Goal: Check status: Check status

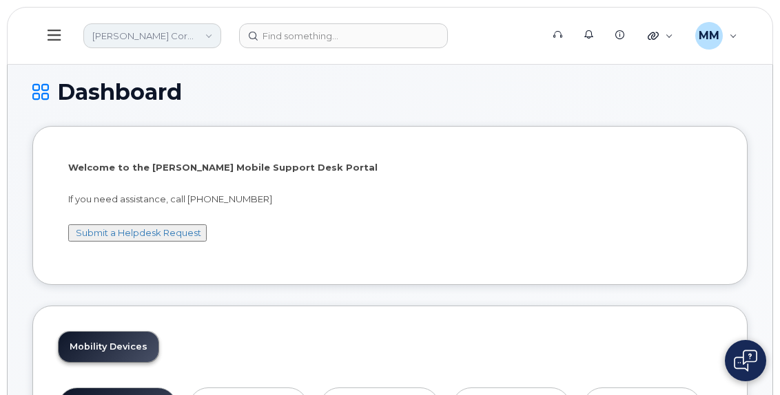
click at [199, 42] on link "[PERSON_NAME] Corporation" at bounding box center [152, 35] width 138 height 25
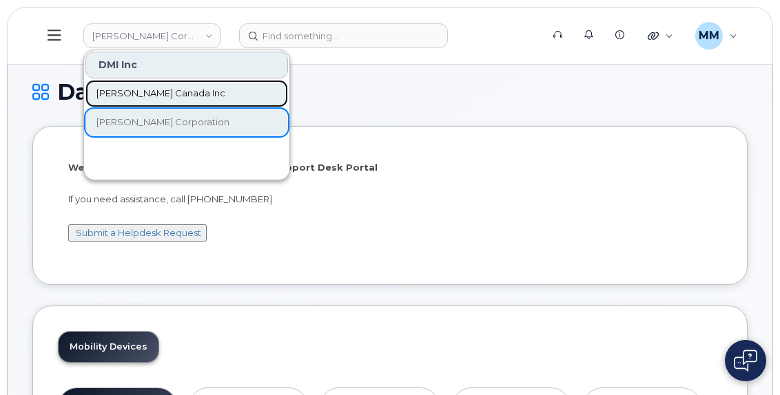
click at [160, 97] on span "[PERSON_NAME] Canada Inc" at bounding box center [160, 94] width 129 height 14
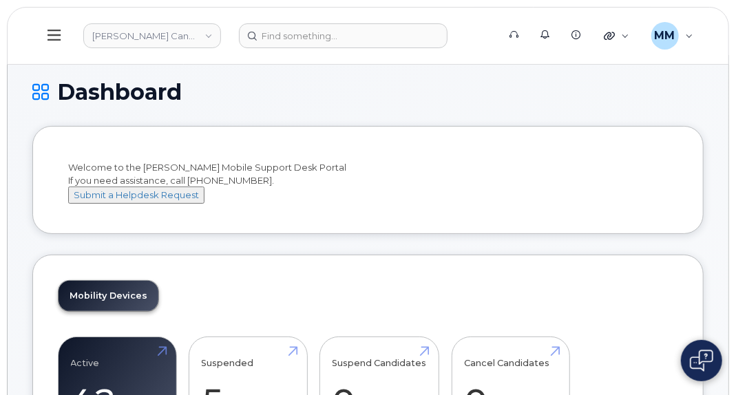
click at [41, 93] on icon at bounding box center [40, 92] width 17 height 24
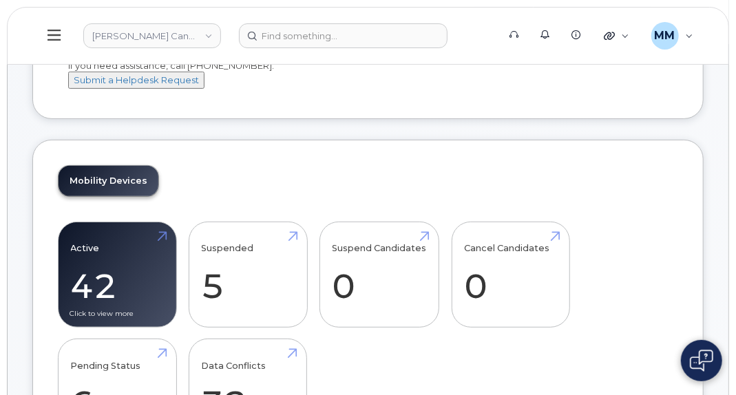
scroll to position [138, 0]
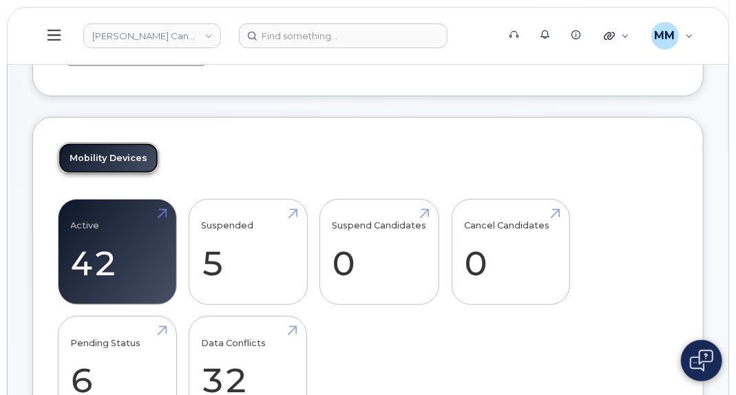
click at [136, 174] on link "Mobility Devices" at bounding box center [109, 158] width 100 height 30
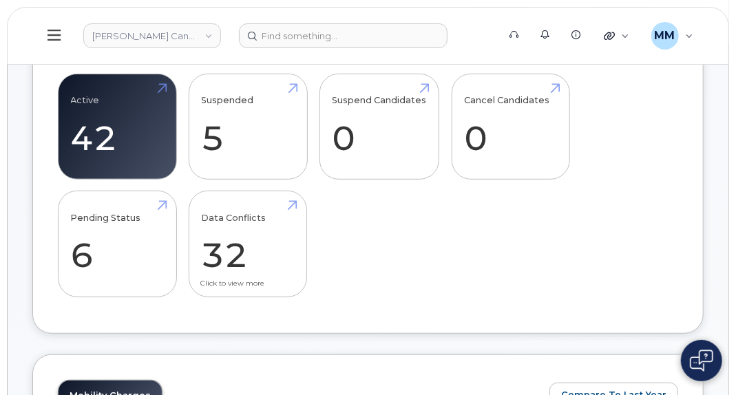
scroll to position [275, 0]
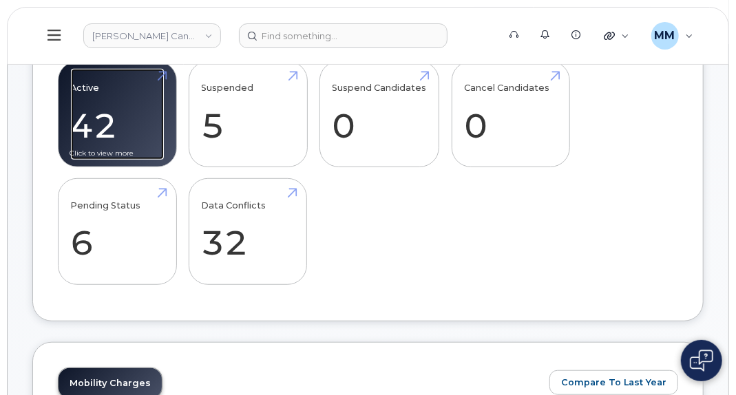
click at [137, 151] on link "Active 42 -99%" at bounding box center [117, 114] width 93 height 91
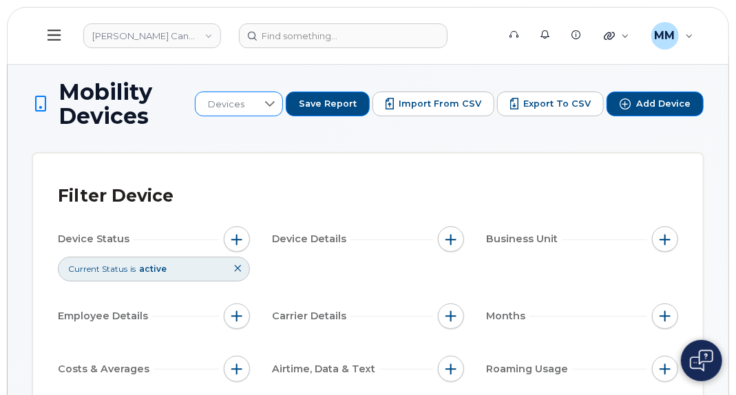
click at [275, 103] on icon at bounding box center [270, 104] width 10 height 6
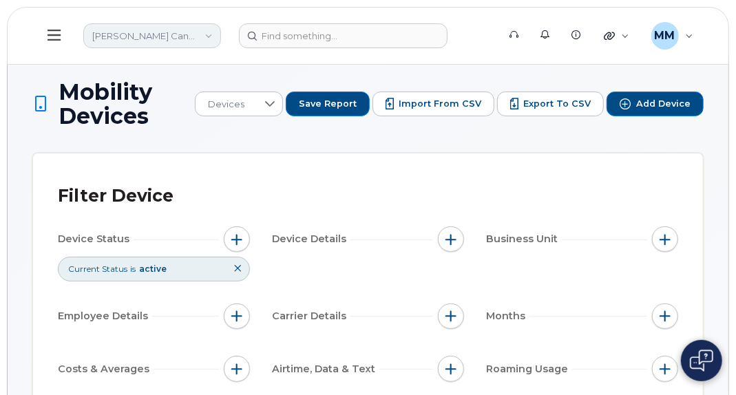
click at [205, 33] on link "[PERSON_NAME] Canada Inc" at bounding box center [152, 35] width 138 height 25
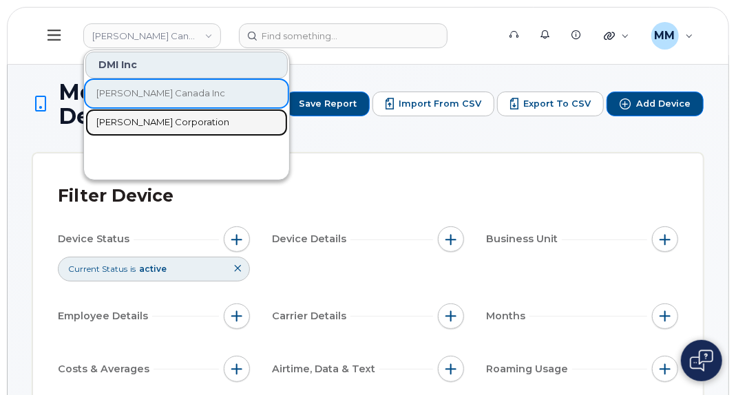
drag, startPoint x: 147, startPoint y: 115, endPoint x: 197, endPoint y: 87, distance: 57.1
click at [147, 116] on span "Kiewit Corporation" at bounding box center [162, 123] width 133 height 14
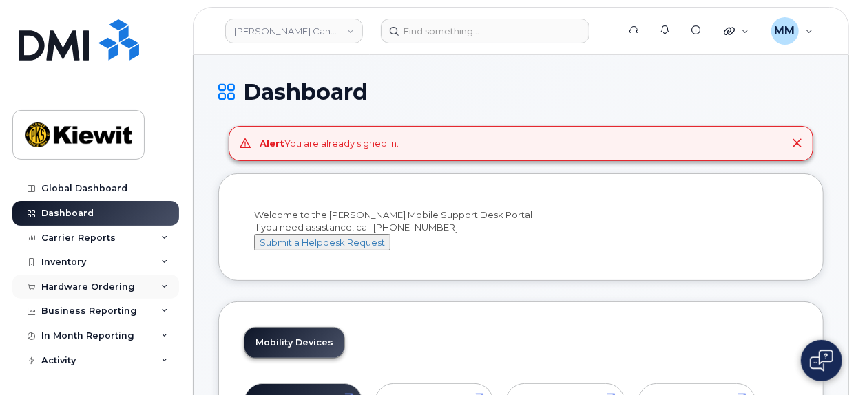
click at [116, 291] on div "Hardware Ordering" at bounding box center [88, 287] width 94 height 11
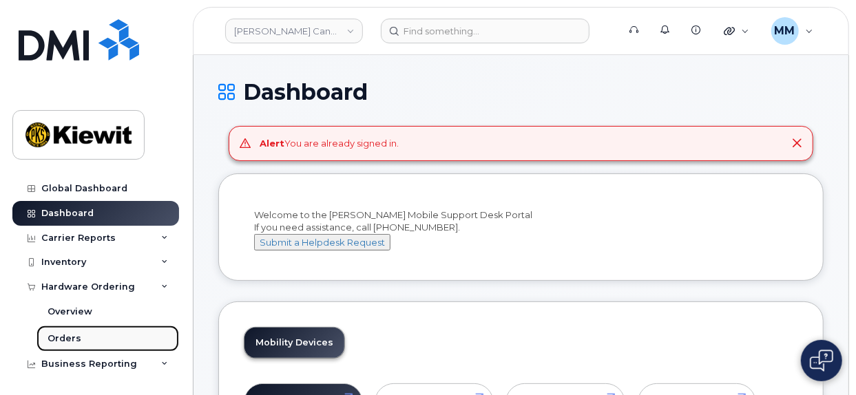
click at [83, 337] on link "Orders" at bounding box center [108, 339] width 143 height 26
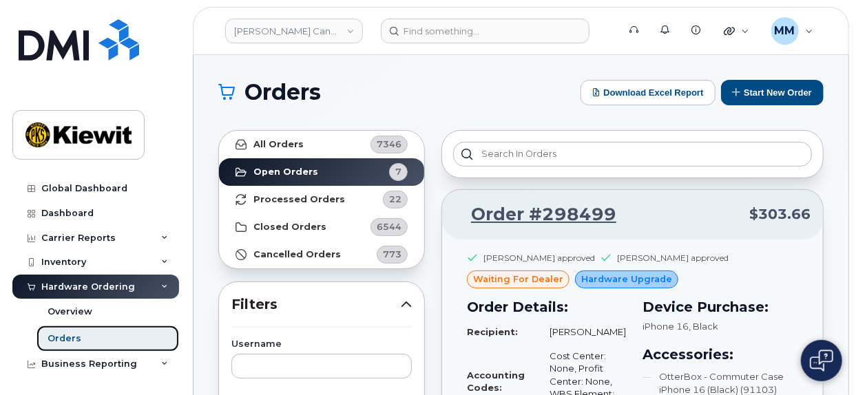
scroll to position [275, 0]
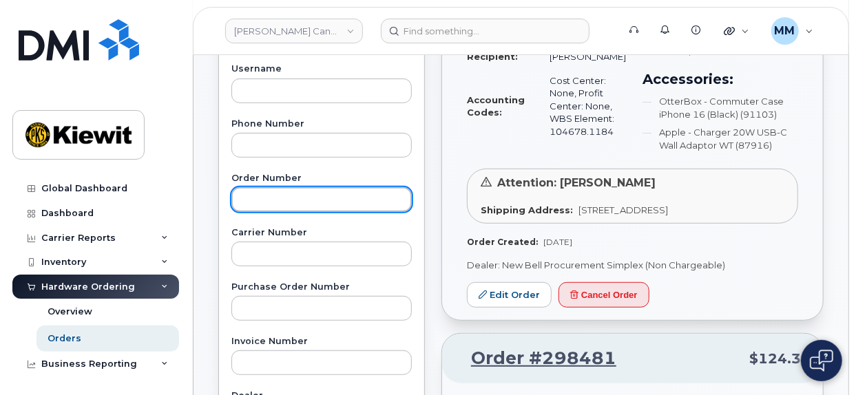
click at [275, 200] on input "text" at bounding box center [321, 199] width 180 height 25
paste input "297838"
type input "297838"
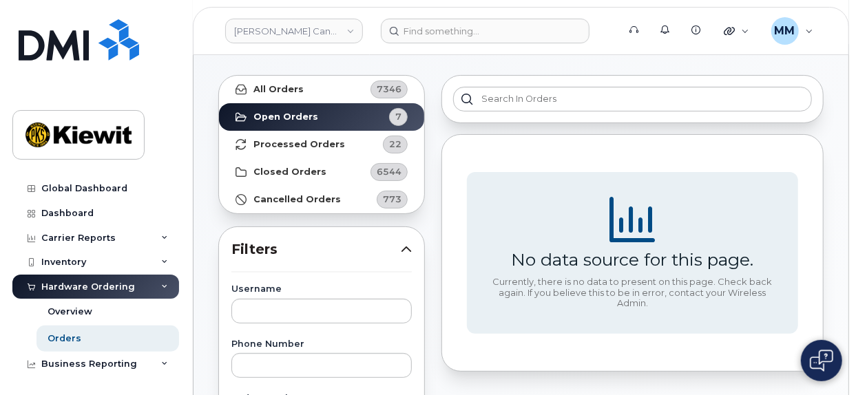
scroll to position [0, 0]
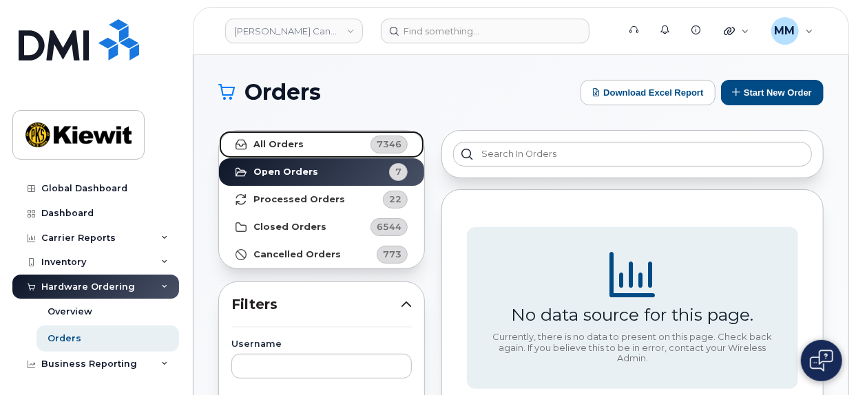
click at [326, 145] on link "All Orders 7346" at bounding box center [321, 145] width 205 height 28
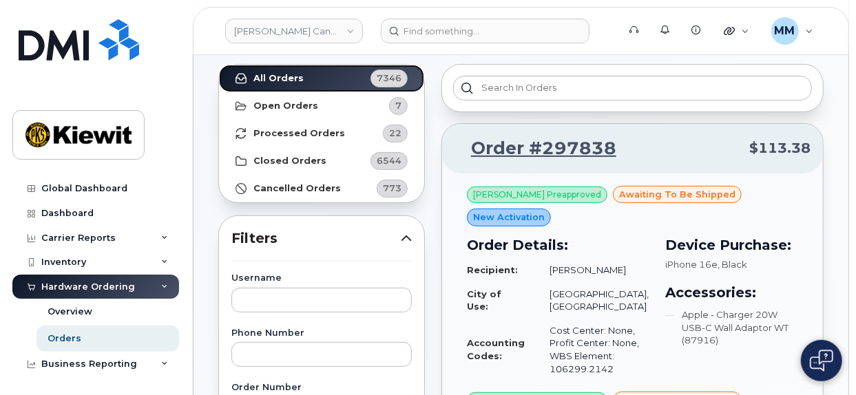
scroll to position [69, 0]
